Goal: Check status: Check status

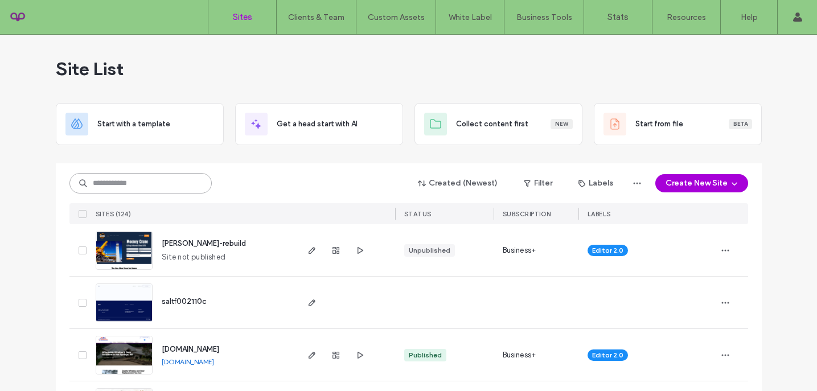
click at [112, 191] on input at bounding box center [140, 183] width 142 height 21
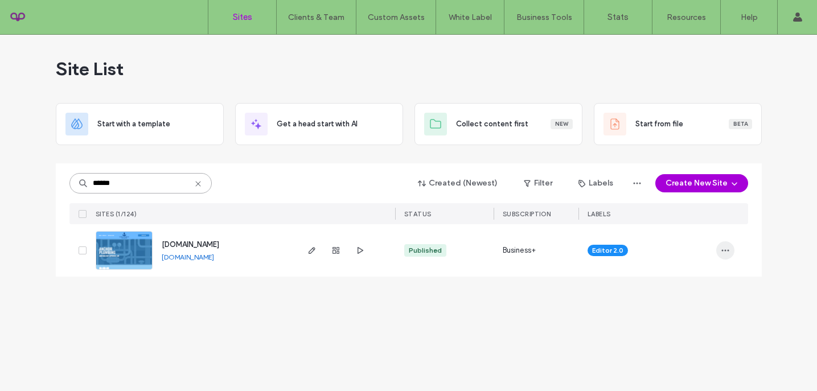
type input "******"
click at [726, 256] on span "button" at bounding box center [726, 250] width 18 height 18
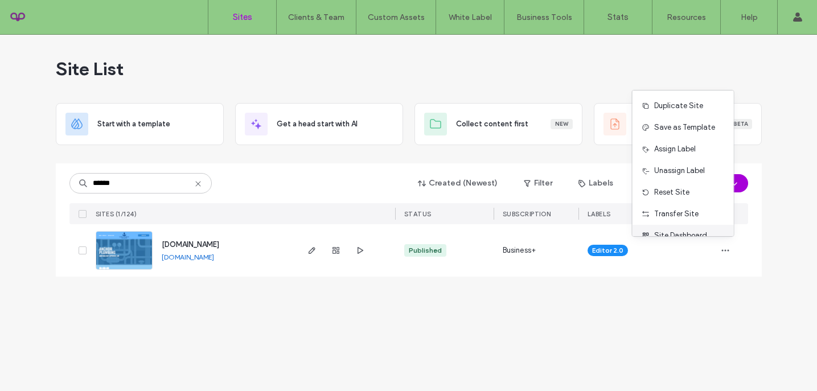
click at [691, 227] on div "Site Dashboard" at bounding box center [683, 236] width 101 height 22
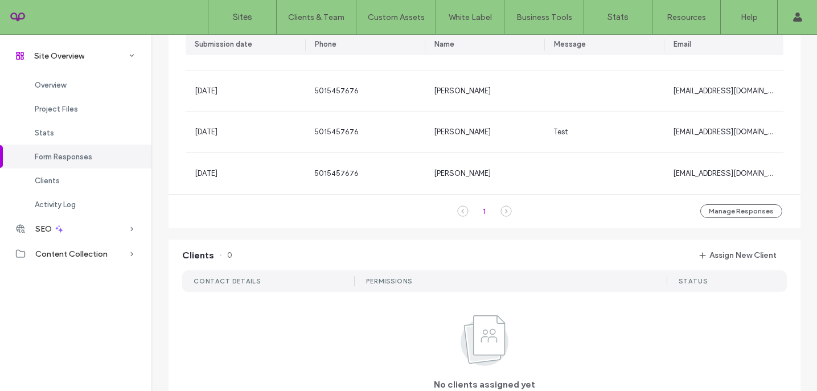
scroll to position [408, 0]
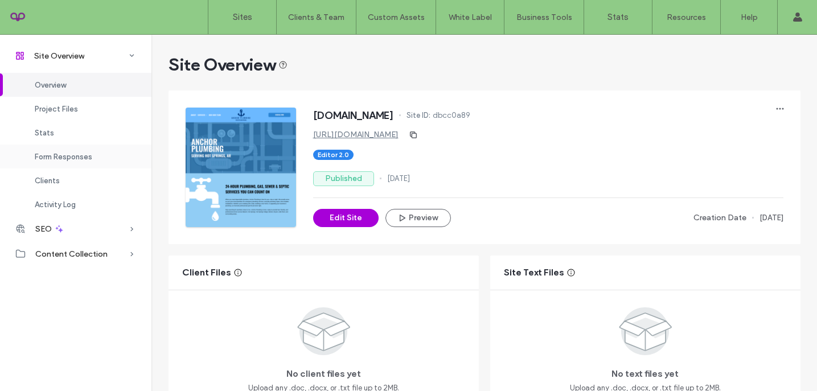
click at [77, 156] on span "Form Responses" at bounding box center [64, 157] width 58 height 9
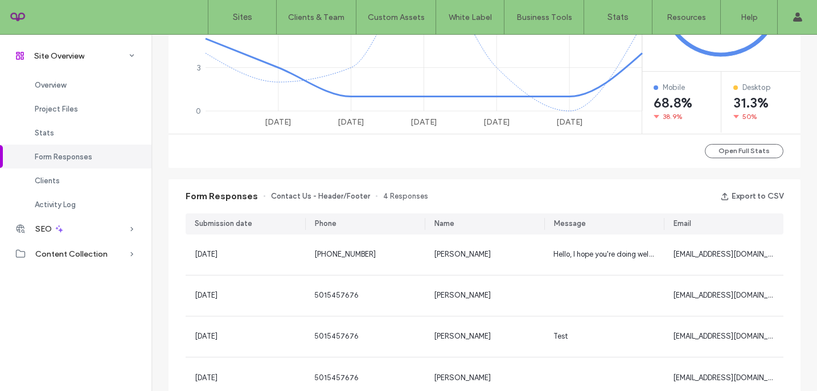
scroll to position [726, 0]
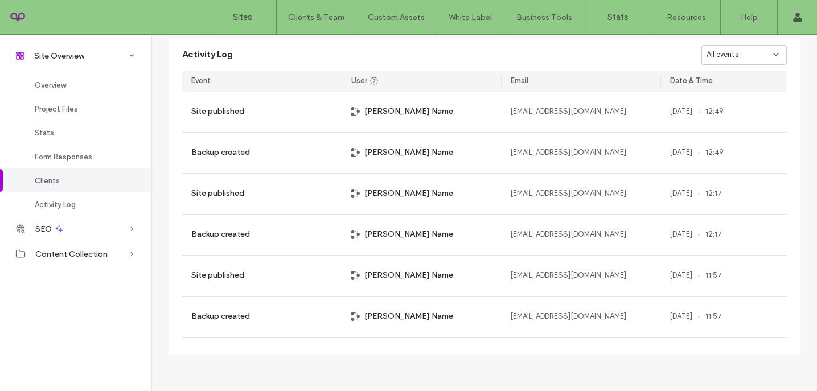
scroll to position [111, 0]
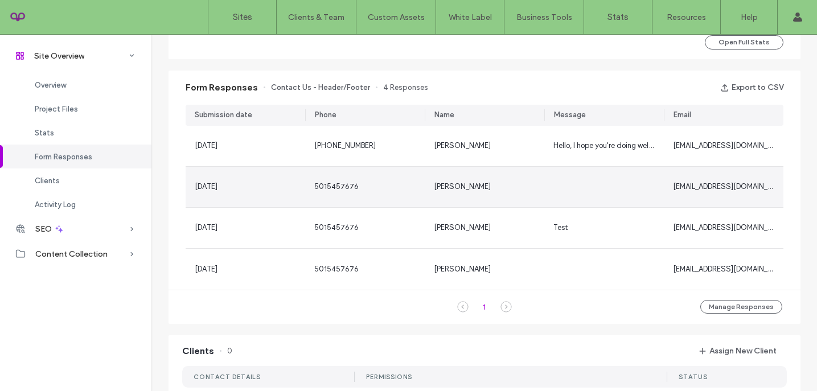
scroll to position [177, 0]
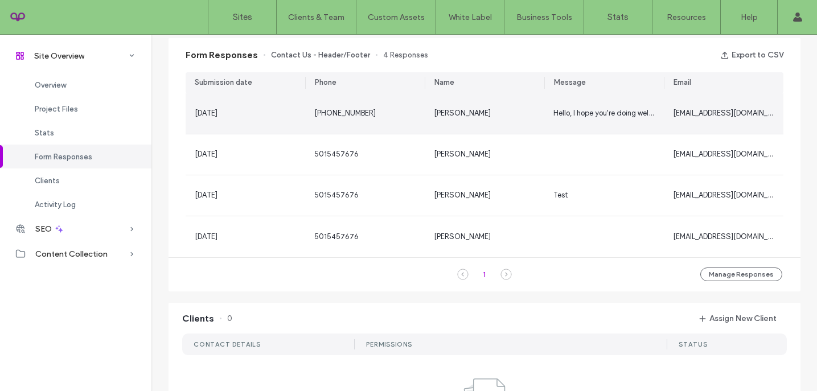
scroll to position [736, 0]
